Goal: Transaction & Acquisition: Purchase product/service

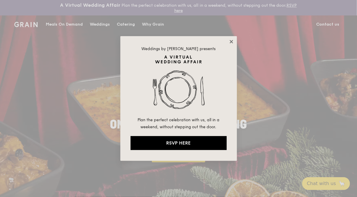
click at [231, 41] on icon at bounding box center [231, 41] width 5 height 5
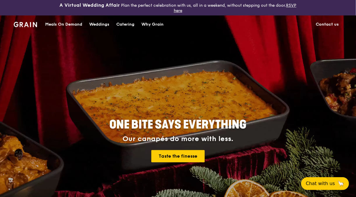
click at [121, 24] on div "Catering" at bounding box center [125, 24] width 18 height 17
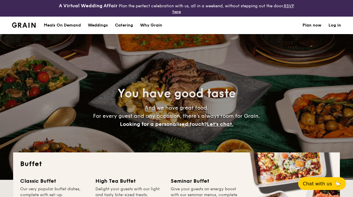
select select
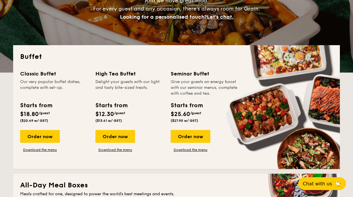
scroll to position [117, 0]
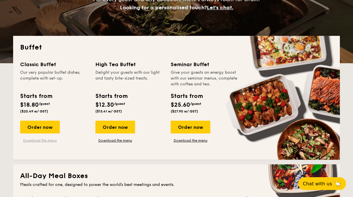
click at [43, 140] on link "Download the menu" at bounding box center [40, 140] width 40 height 5
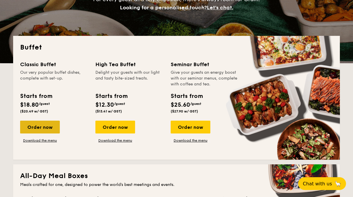
click at [45, 128] on div "Order now" at bounding box center [40, 127] width 40 height 13
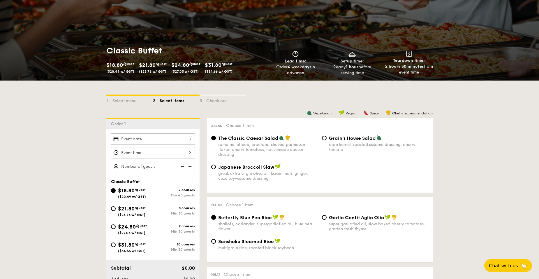
scroll to position [87, 0]
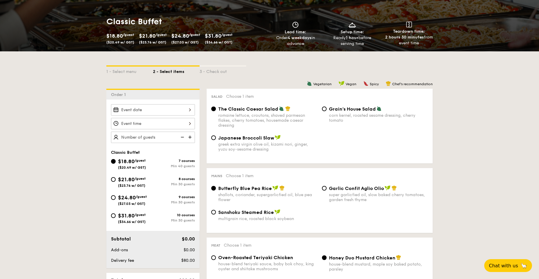
click at [230, 144] on div "greek extra virgin olive oil, kizami nori, ginger, yuzu soy-sesame dressing" at bounding box center [267, 147] width 99 height 10
click at [216, 140] on input "Japanese Broccoli Slaw greek extra virgin olive oil, kizami nori, ginger, yuzu …" at bounding box center [213, 137] width 5 height 5
radio input "true"
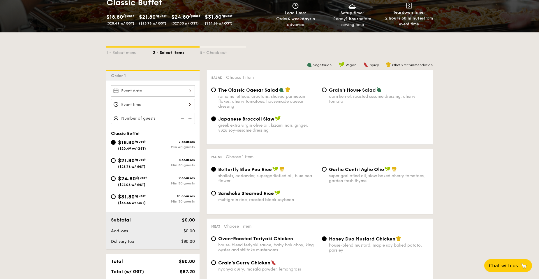
scroll to position [117, 0]
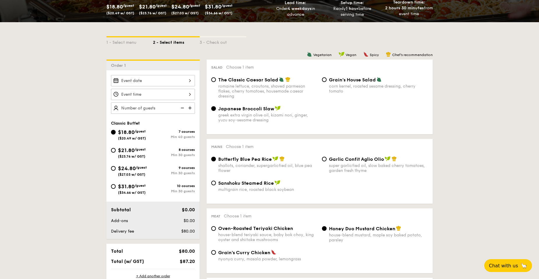
click at [349, 163] on div "super garlicfied oil, slow baked cherry tomatoes, garden fresh thyme" at bounding box center [378, 168] width 99 height 10
click at [327, 161] on input "Garlic Confit Aglio Olio super garlicfied oil, slow baked cherry tomatoes, gard…" at bounding box center [324, 158] width 5 height 5
radio input "true"
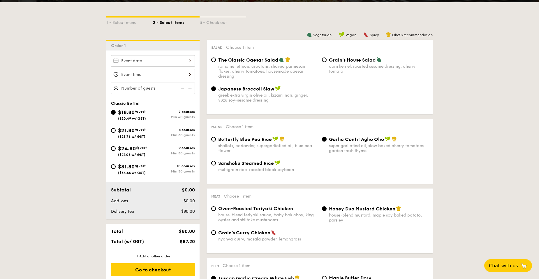
scroll to position [146, 0]
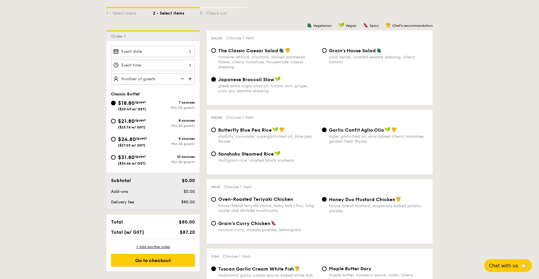
click at [263, 197] on div "house-blend teriyaki sauce, baby bok choy, king oyster and shiitake mushrooms" at bounding box center [267, 208] width 99 height 10
click at [216, 197] on input "Oven-Roasted Teriyaki Chicken house-blend teriyaki sauce, baby bok choy, king o…" at bounding box center [213, 199] width 5 height 5
radio input "true"
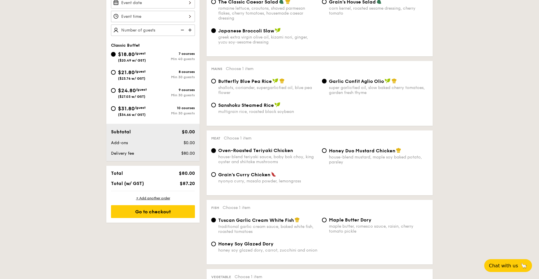
scroll to position [175, 0]
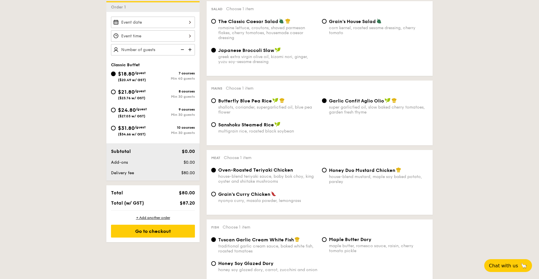
click at [133, 95] on div "$21.80 /guest ($23.76 w/ GST)" at bounding box center [132, 94] width 28 height 12
click at [116, 94] on input "$21.80 /guest ($23.76 w/ GST) 8 courses Min 30 guests" at bounding box center [113, 91] width 5 height 5
radio input "true"
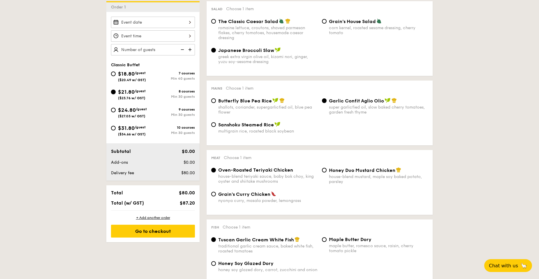
radio input "true"
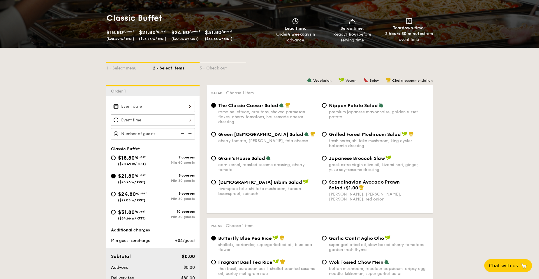
scroll to position [87, 0]
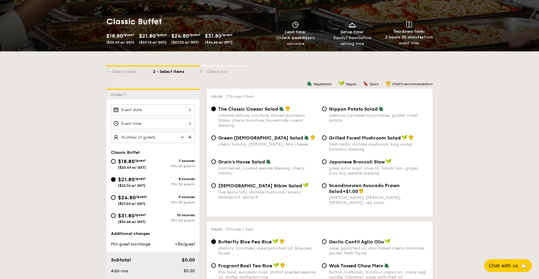
click at [352, 163] on span "Japanese Broccoli Slaw" at bounding box center [357, 162] width 56 height 6
click at [327, 163] on input "Japanese Broccoli Slaw greek extra virgin olive oil, kizami nori, ginger, yuzu …" at bounding box center [324, 161] width 5 height 5
radio input "true"
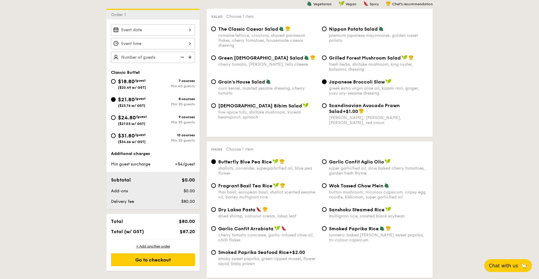
scroll to position [175, 0]
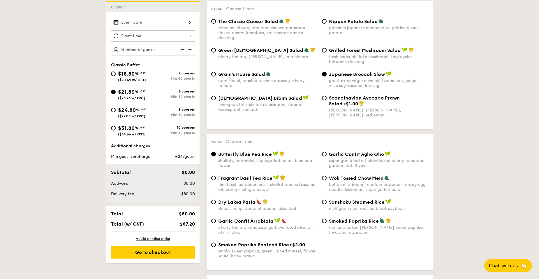
click at [352, 161] on div "super garlicfied oil, slow baked cherry tomatoes, garden fresh thyme" at bounding box center [378, 163] width 99 height 10
click at [327, 156] on input "Garlic Confit Aglio Olio super garlicfied oil, slow baked cherry tomatoes, gard…" at bounding box center [324, 154] width 5 height 5
radio input "true"
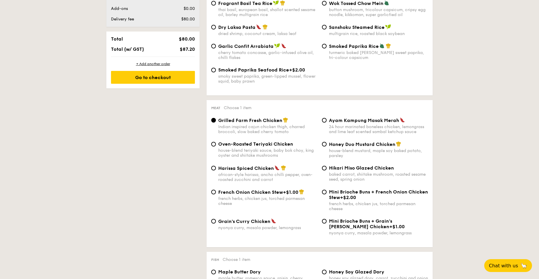
scroll to position [350, 0]
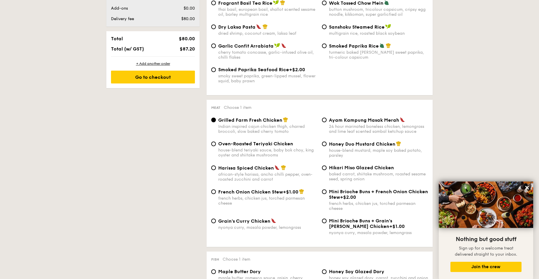
click at [278, 145] on span "Oven-Roasted Teriyaki Chicken" at bounding box center [255, 144] width 75 height 6
click at [216, 145] on input "Oven-Roasted Teriyaki Chicken house-blend teriyaki sauce, baby bok choy, king o…" at bounding box center [213, 143] width 5 height 5
radio input "true"
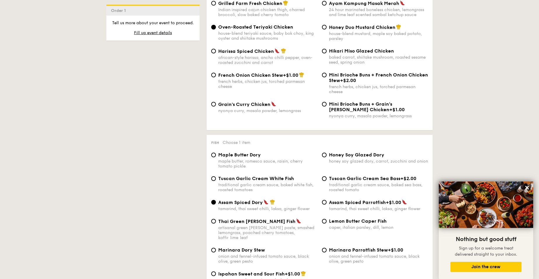
scroll to position [495, 0]
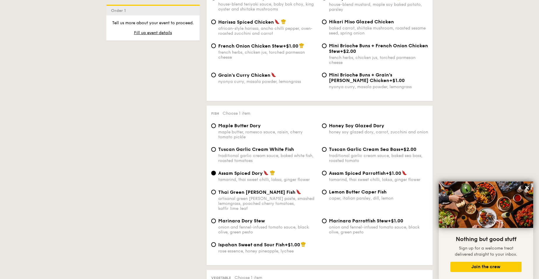
click at [290, 155] on div "traditional garlic cream sauce, baked white fish, roasted tomatoes" at bounding box center [267, 158] width 99 height 10
click at [216, 152] on input "Tuscan Garlic Cream White Fish traditional garlic cream sauce, baked white fish…" at bounding box center [213, 149] width 5 height 5
radio input "true"
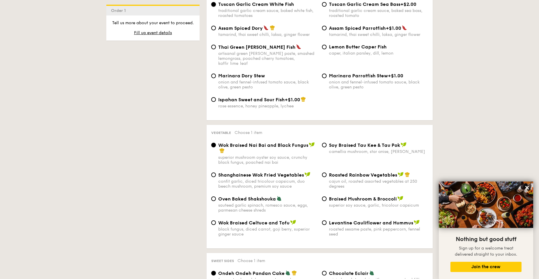
scroll to position [641, 0]
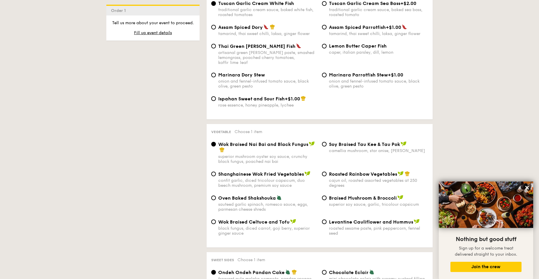
click at [287, 171] on span "Shanghainese Wok Fried Vegetables" at bounding box center [261, 174] width 86 height 6
click at [216, 171] on input "Shanghainese Wok Fried Vegetables confit garlic, diced tricolour capsicum, duo …" at bounding box center [213, 173] width 5 height 5
radio input "true"
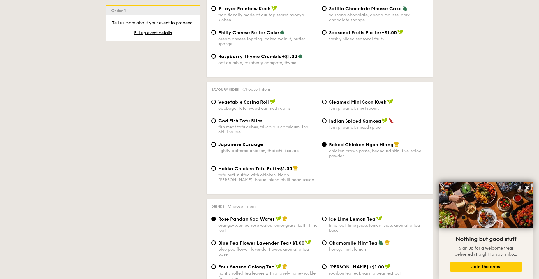
scroll to position [961, 0]
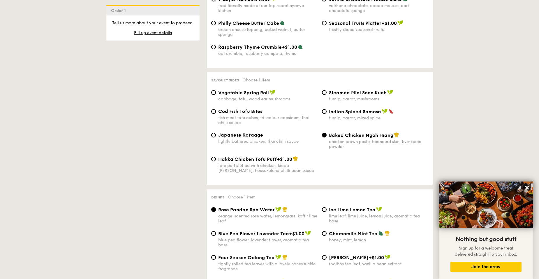
click at [271, 96] on div "cabbage, tofu, wood ear mushrooms" at bounding box center [267, 98] width 99 height 5
click at [216, 94] on input "Vegetable Spring Roll cabbage, tofu, wood ear mushrooms" at bounding box center [213, 92] width 5 height 5
radio input "true"
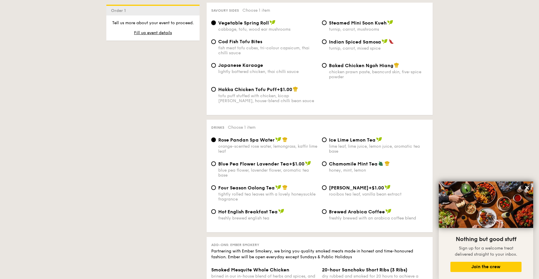
scroll to position [1078, 0]
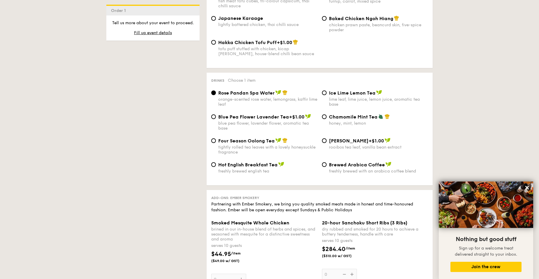
click at [280, 121] on div "blue pea flower, lavender flower, aromatic tea base" at bounding box center [267, 126] width 99 height 10
click at [216, 118] on input "Blue Pea Flower Lavender Tea +$1.00 blue pea flower, lavender flower, aromatic …" at bounding box center [213, 116] width 5 height 5
radio input "true"
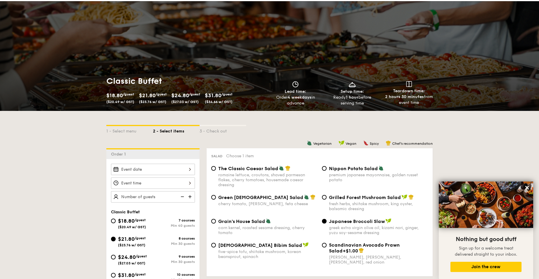
scroll to position [0, 0]
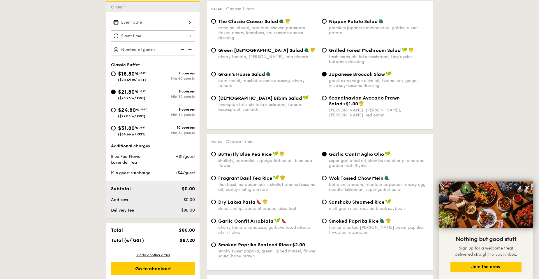
select select
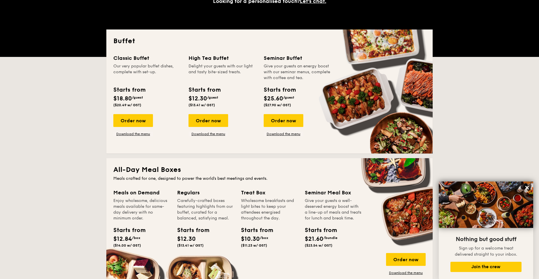
scroll to position [83, 0]
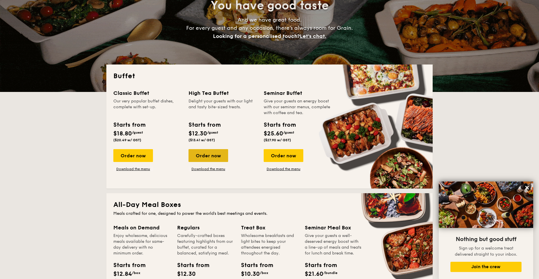
click at [211, 155] on div "Order now" at bounding box center [209, 155] width 40 height 13
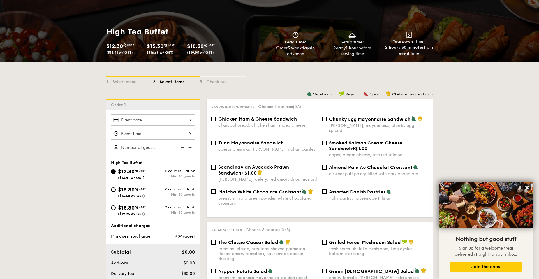
scroll to position [87, 0]
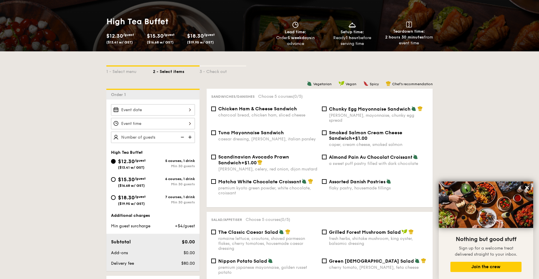
select select
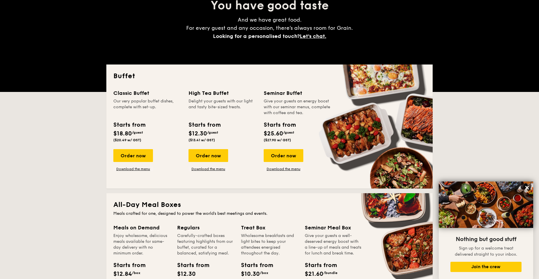
scroll to position [95, 0]
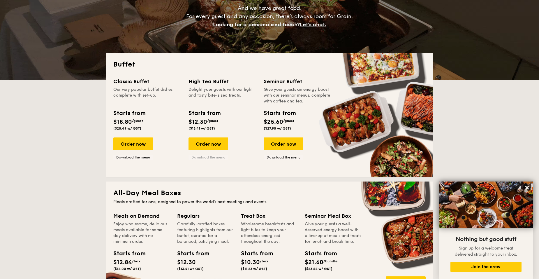
click at [219, 158] on link "Download the menu" at bounding box center [209, 157] width 40 height 5
